Goal: Task Accomplishment & Management: Manage account settings

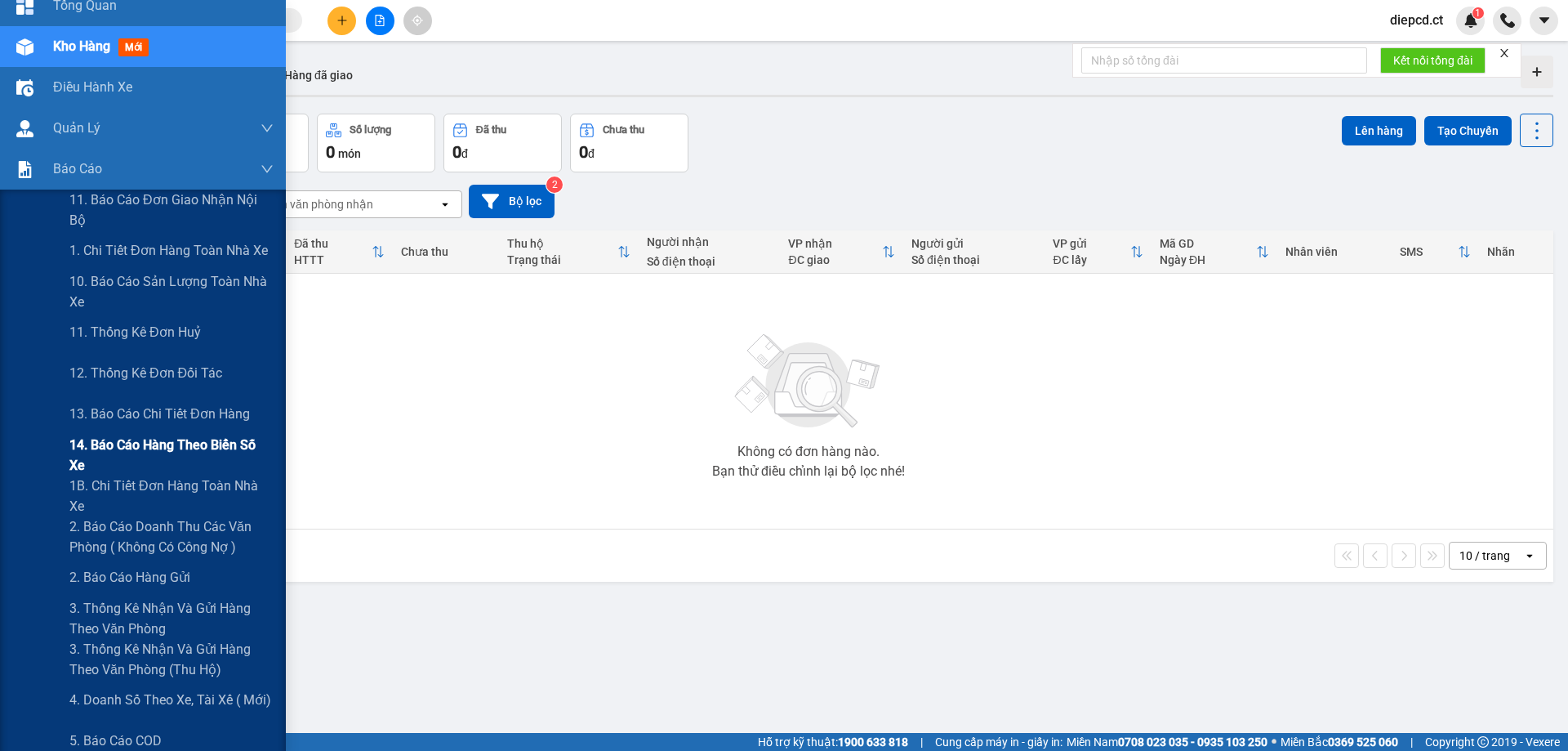
scroll to position [245, 0]
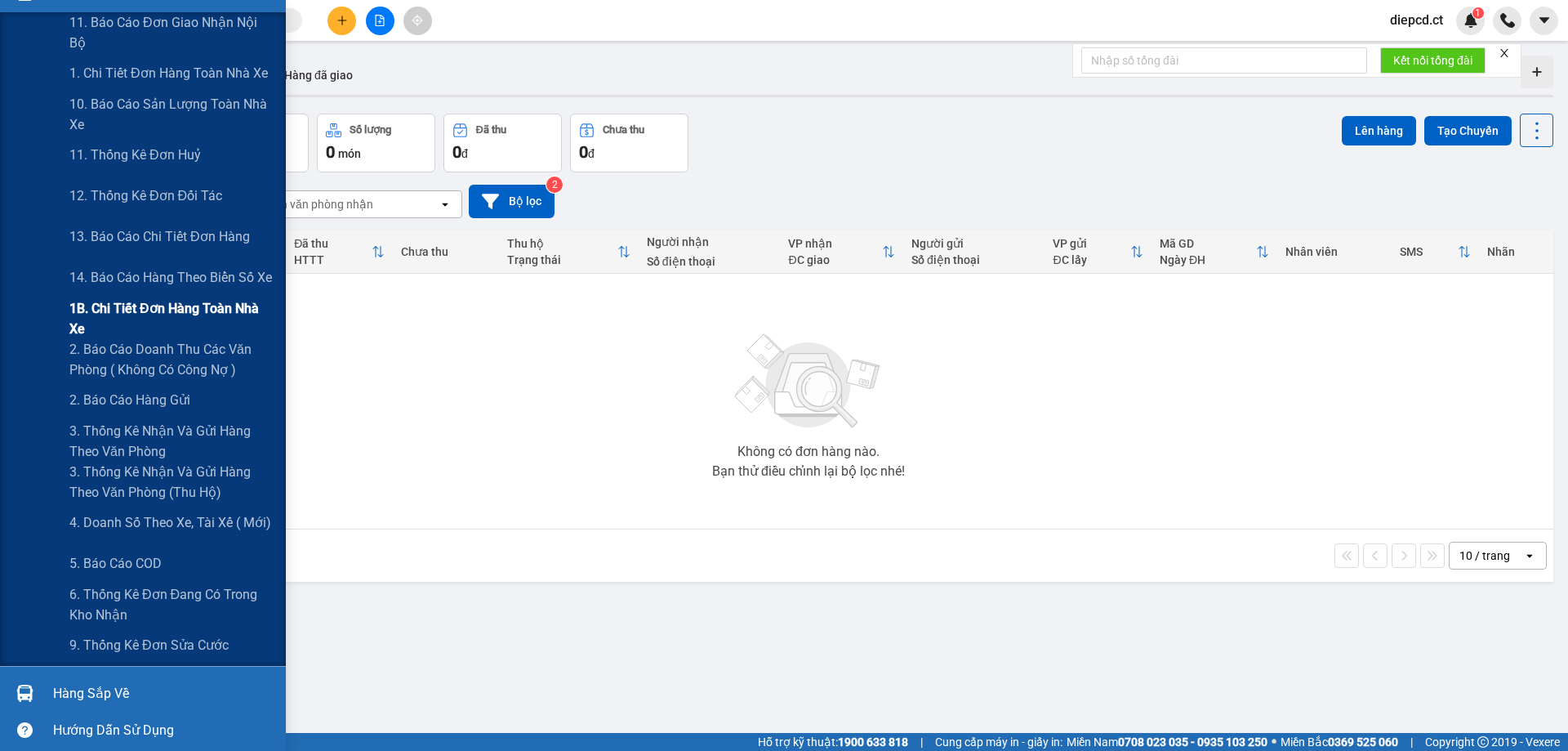
click at [115, 314] on span "1B. Chi tiết đơn hàng toàn nhà xe" at bounding box center [172, 319] width 204 height 41
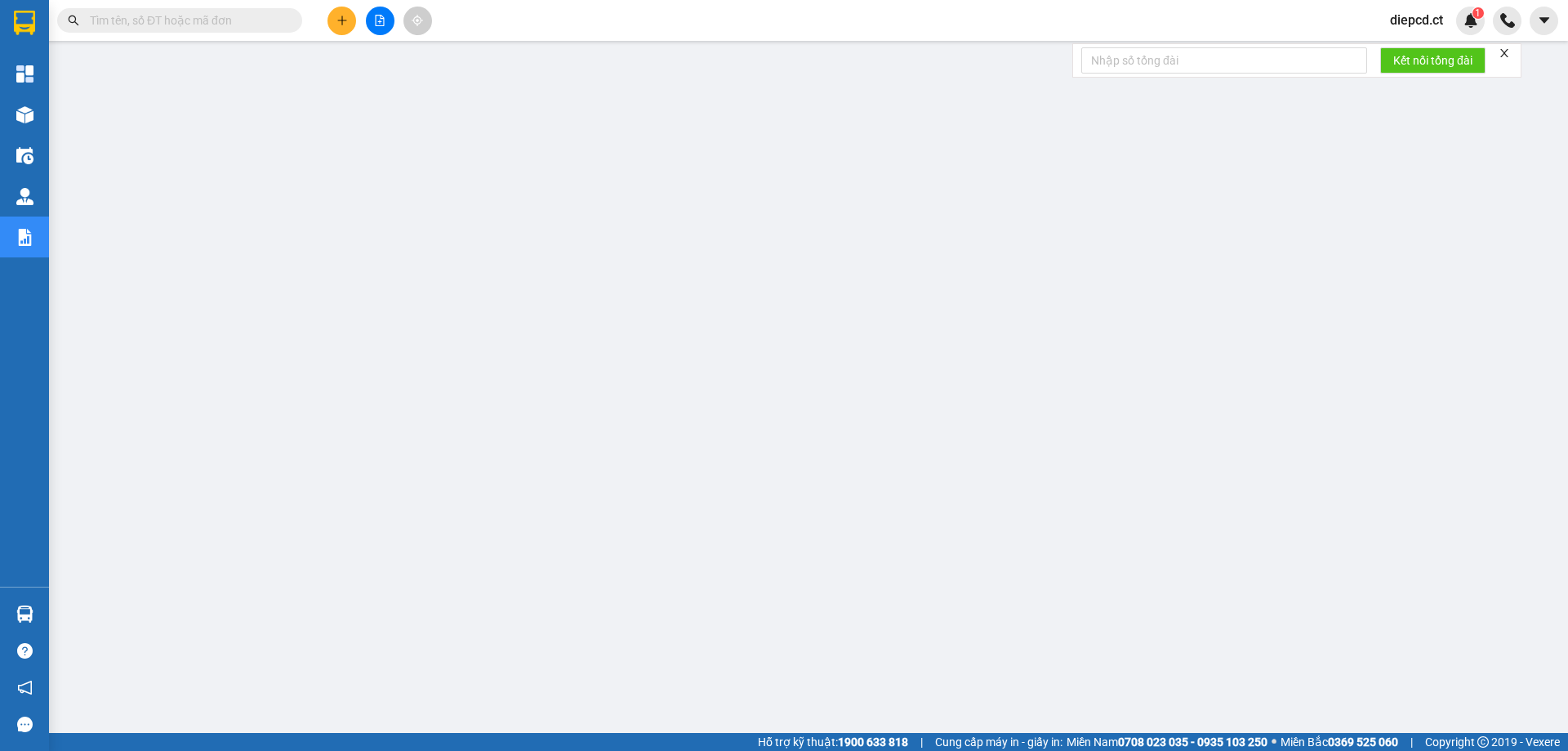
click at [159, 16] on input "text" at bounding box center [186, 20] width 193 height 18
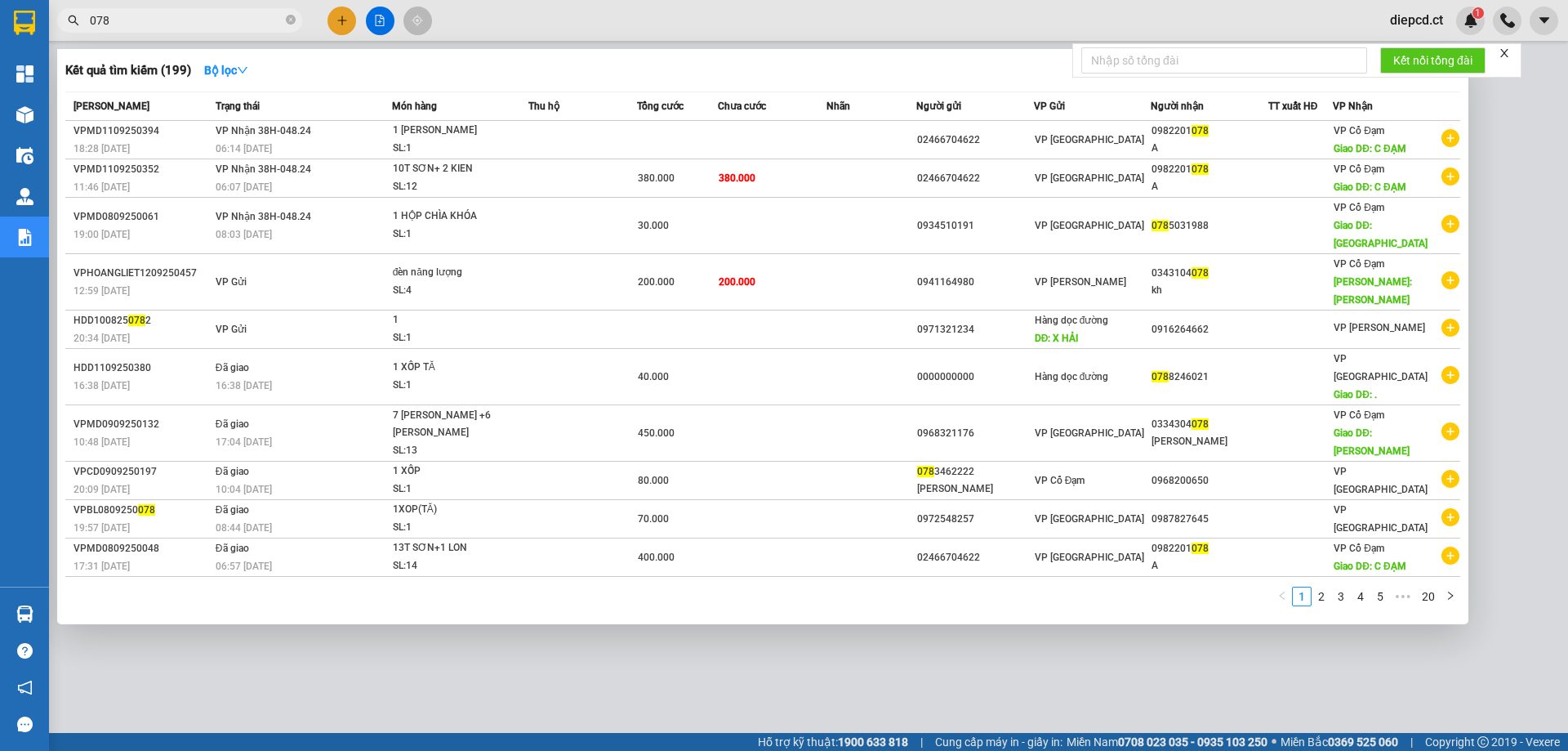
type input "078"
click at [1409, 17] on div at bounding box center [784, 376] width 1568 height 751
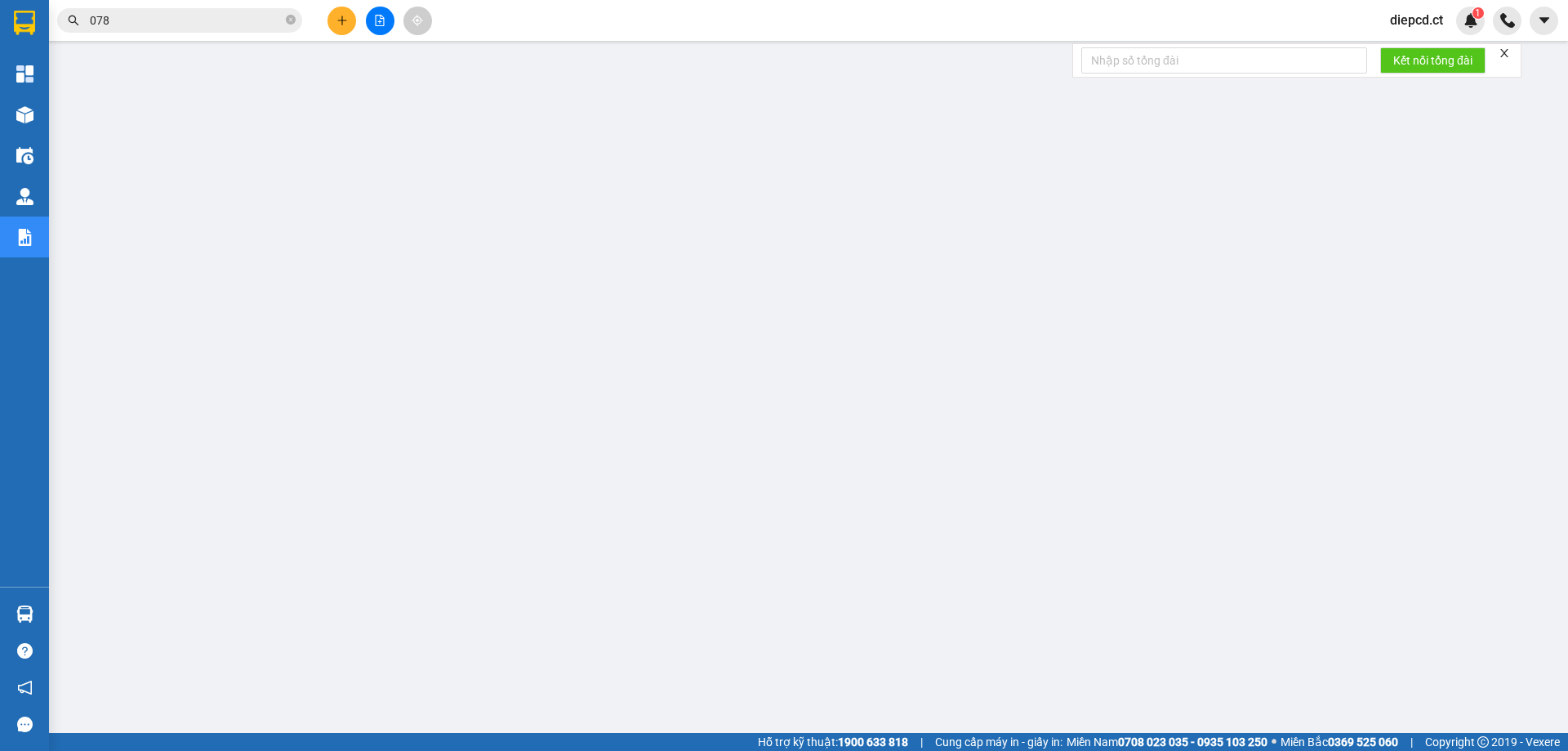
click at [1403, 16] on span "diepcd.ct" at bounding box center [1416, 20] width 79 height 20
click at [1412, 50] on span "Đăng xuất" at bounding box center [1436, 51] width 69 height 18
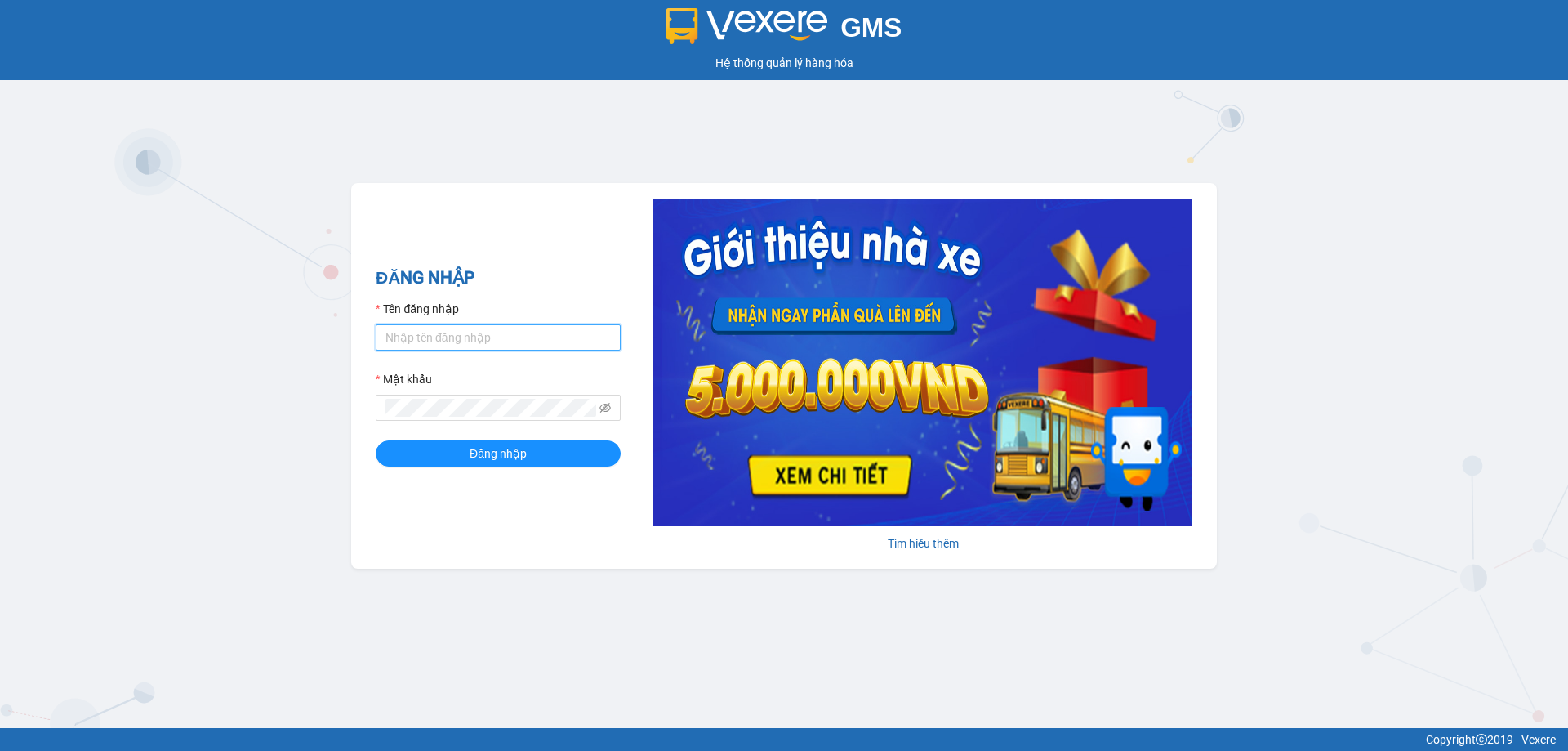
drag, startPoint x: 419, startPoint y: 336, endPoint x: 427, endPoint y: 378, distance: 42.8
click at [419, 336] on input "Tên đăng nhập" at bounding box center [497, 338] width 245 height 26
type input "nhitd.ct"
click at [376, 440] on button "Đăng nhập" at bounding box center [497, 453] width 245 height 26
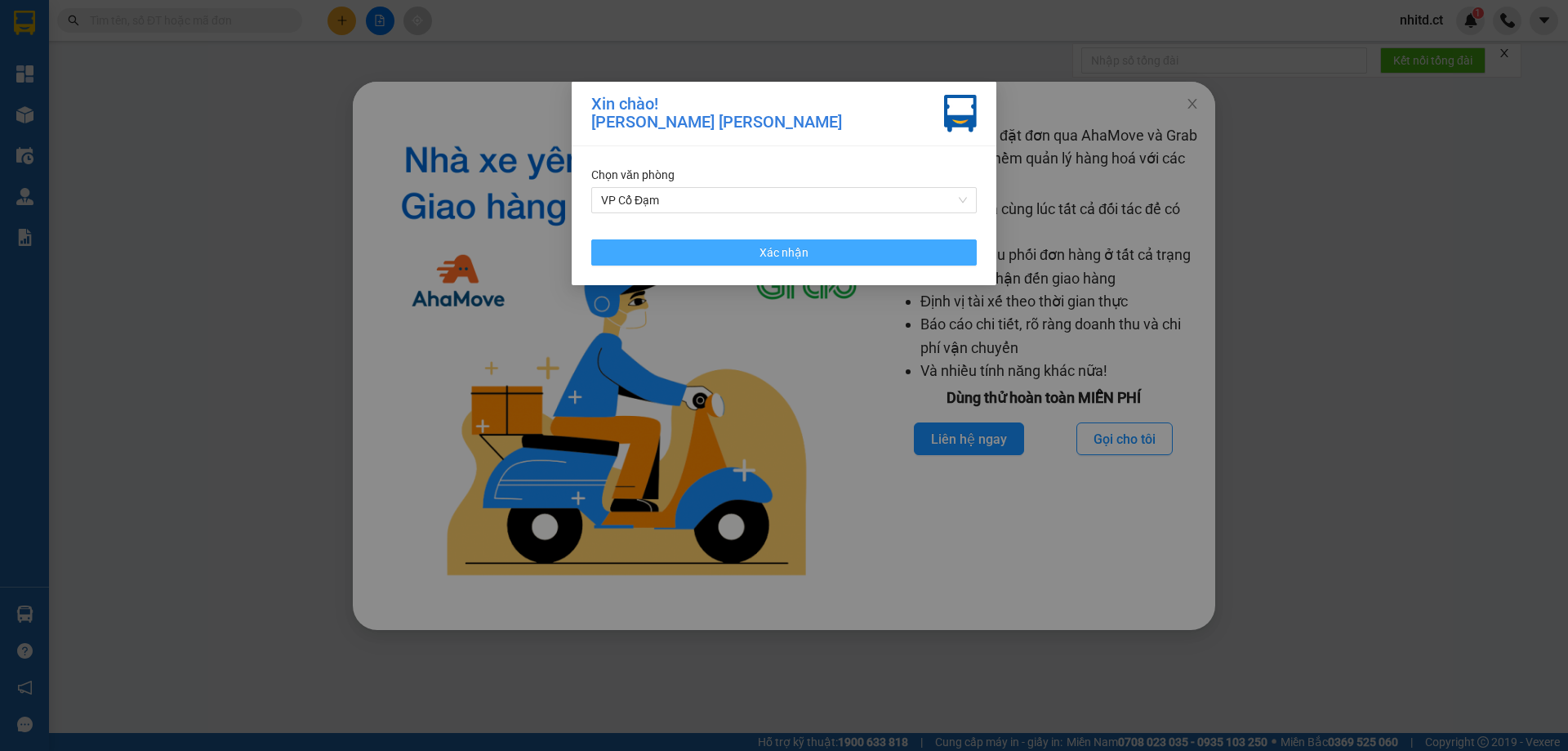
click at [681, 250] on button "Xác nhận" at bounding box center [784, 253] width 386 height 26
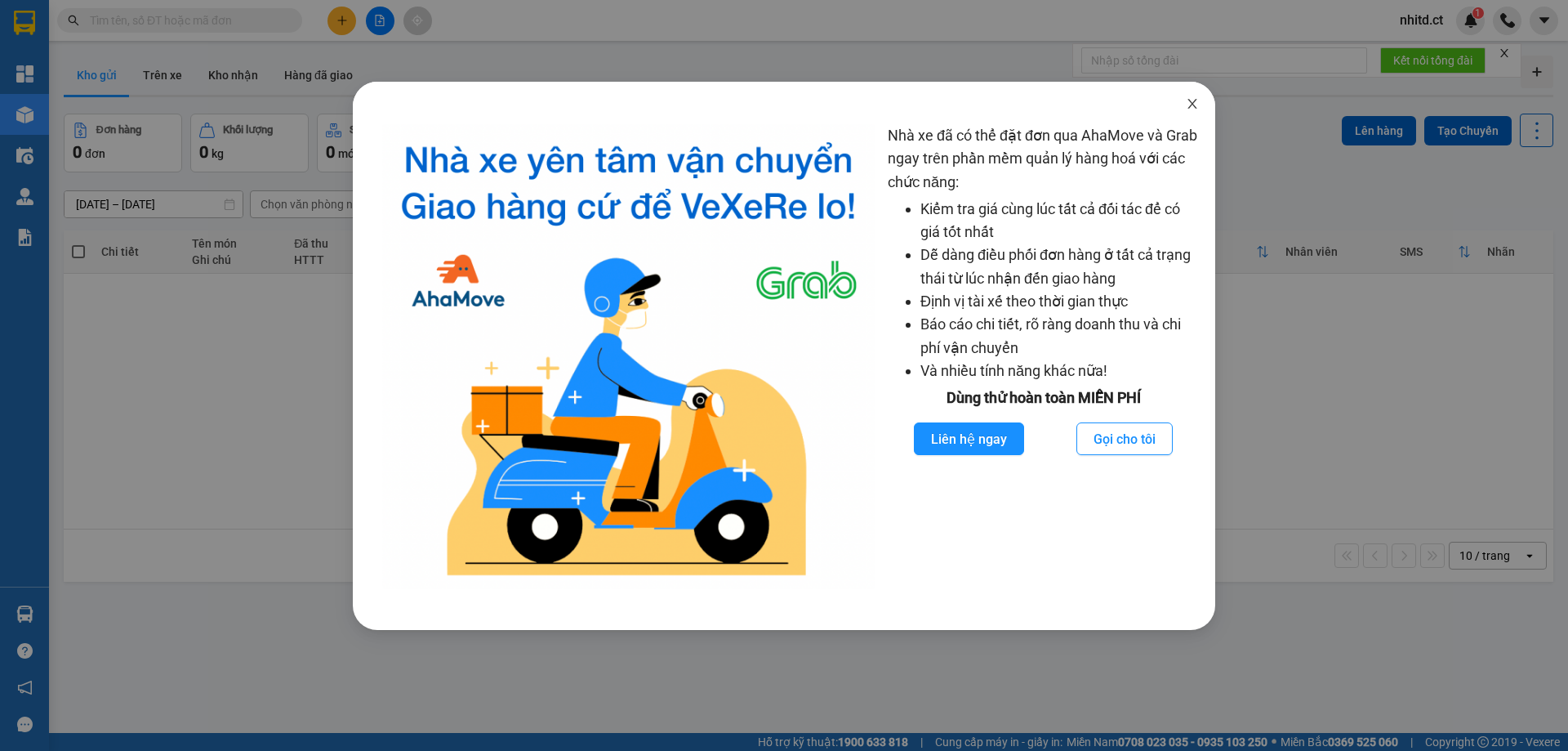
click at [1188, 101] on icon "close" at bounding box center [1191, 104] width 9 height 10
